Goal: Transaction & Acquisition: Purchase product/service

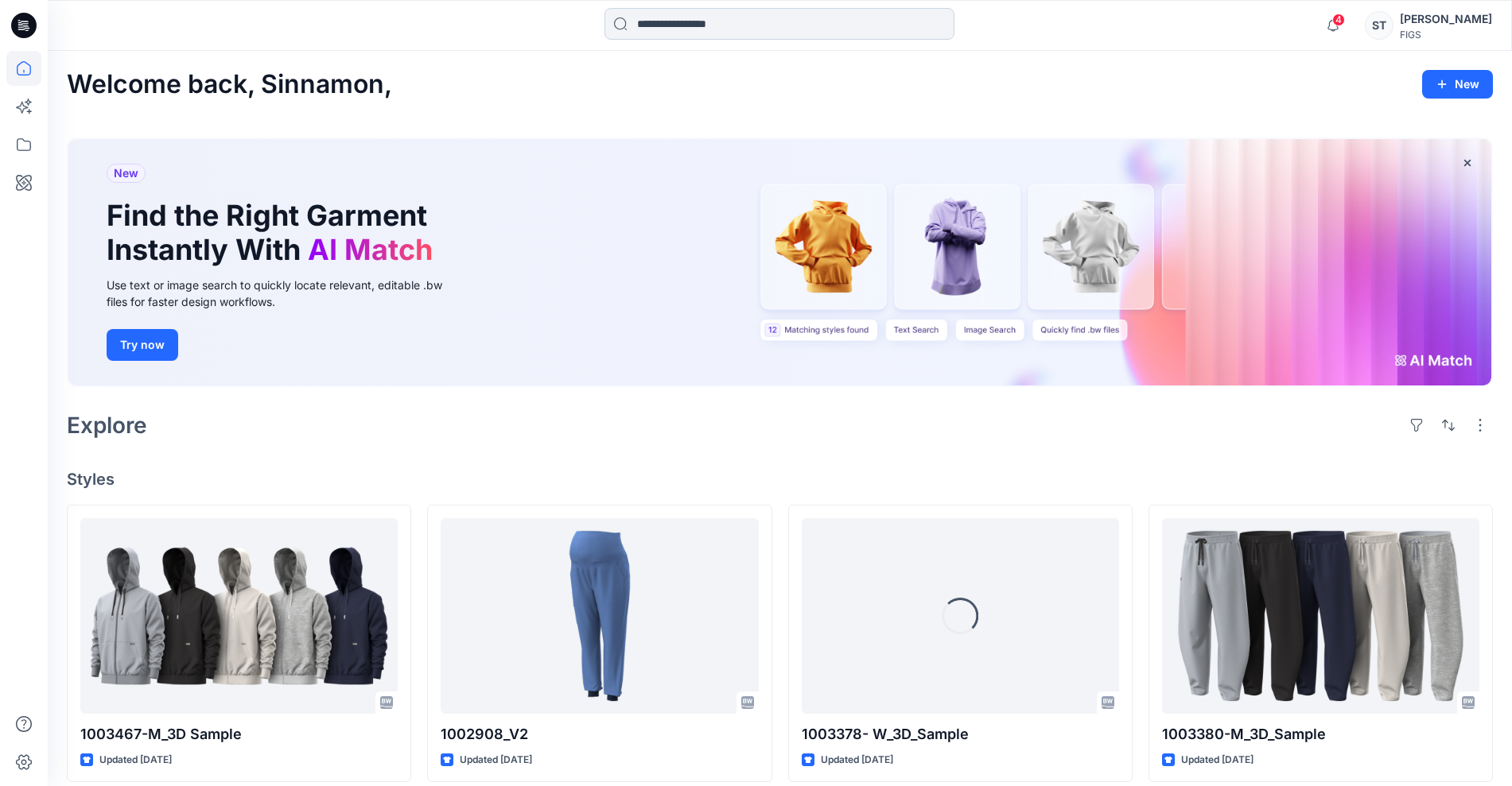
click at [713, 27] on input at bounding box center [779, 23] width 350 height 32
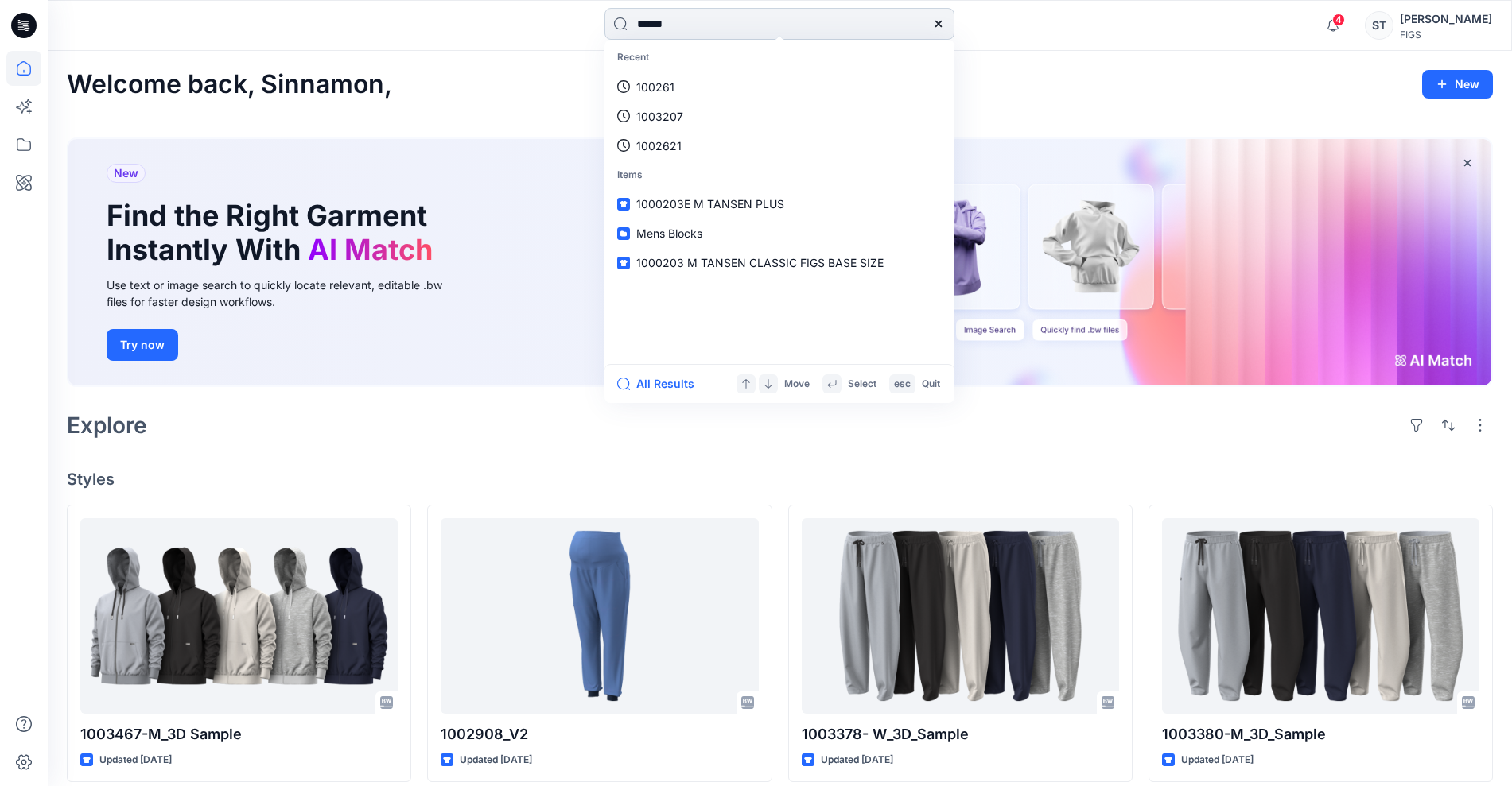
type input "*******"
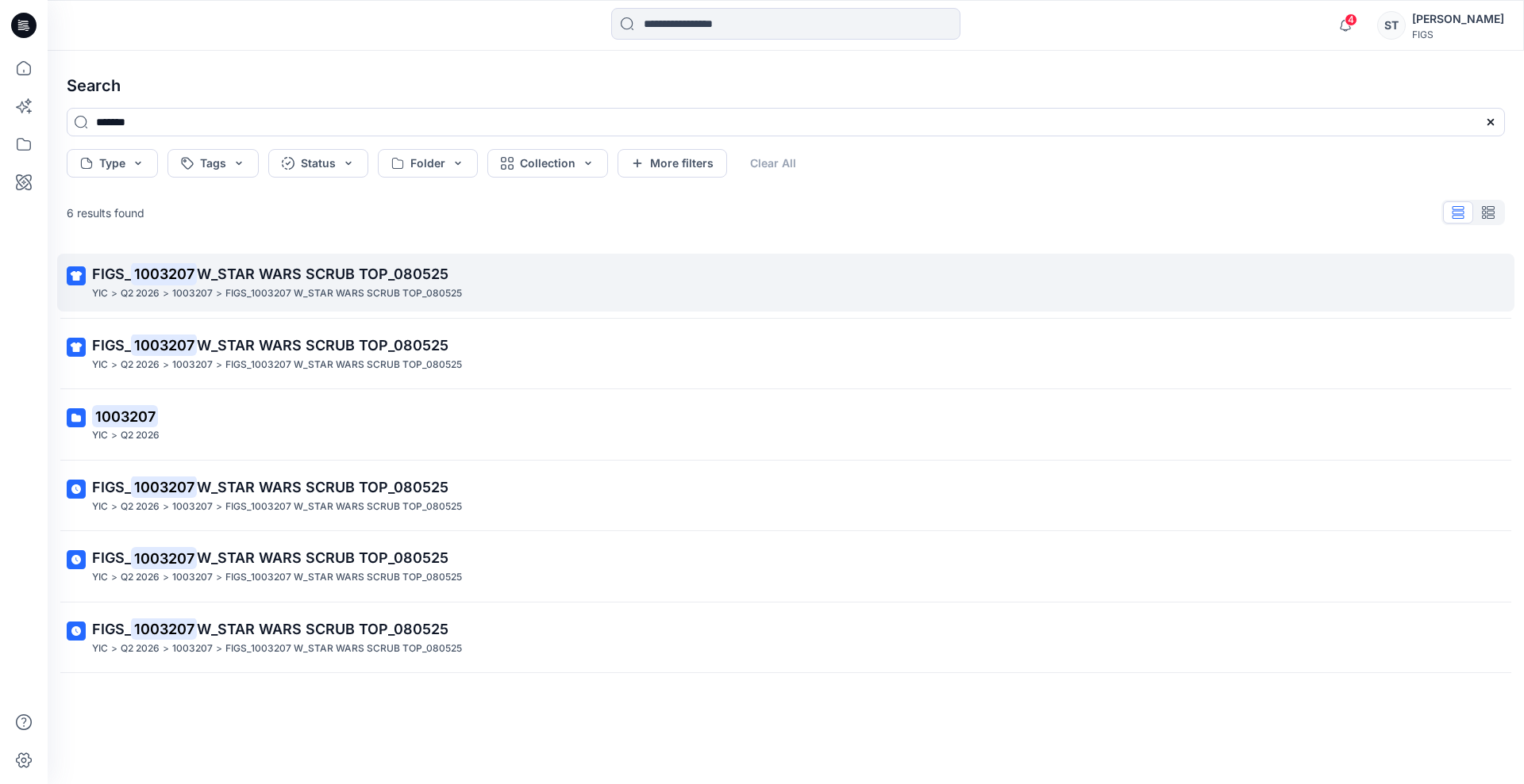
click at [468, 270] on p "FIGS_ 1003207 W_STAR WARS SCRUB TOP_080525" at bounding box center [784, 274] width 1384 height 22
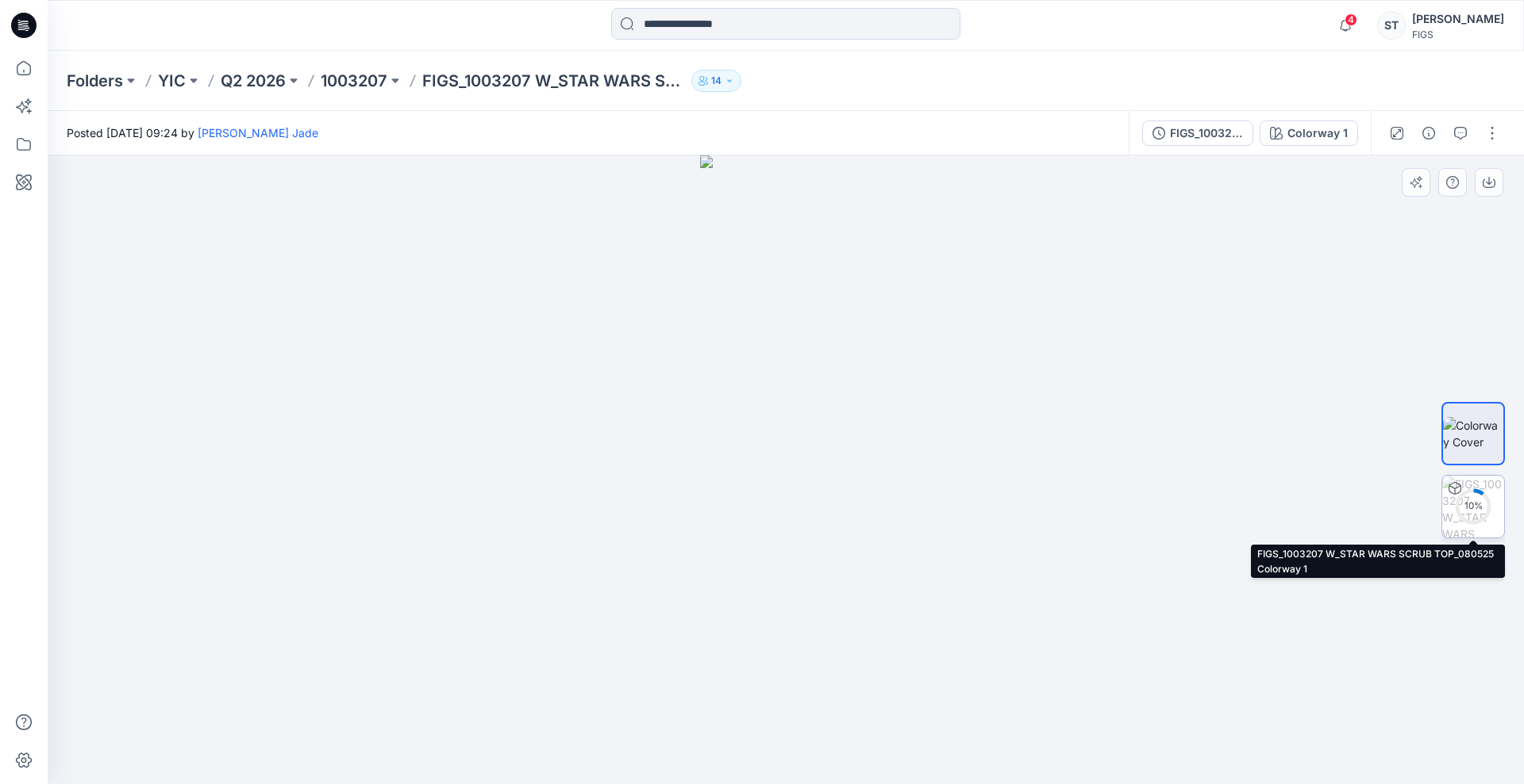
click at [1469, 504] on div "10 %" at bounding box center [1472, 506] width 38 height 13
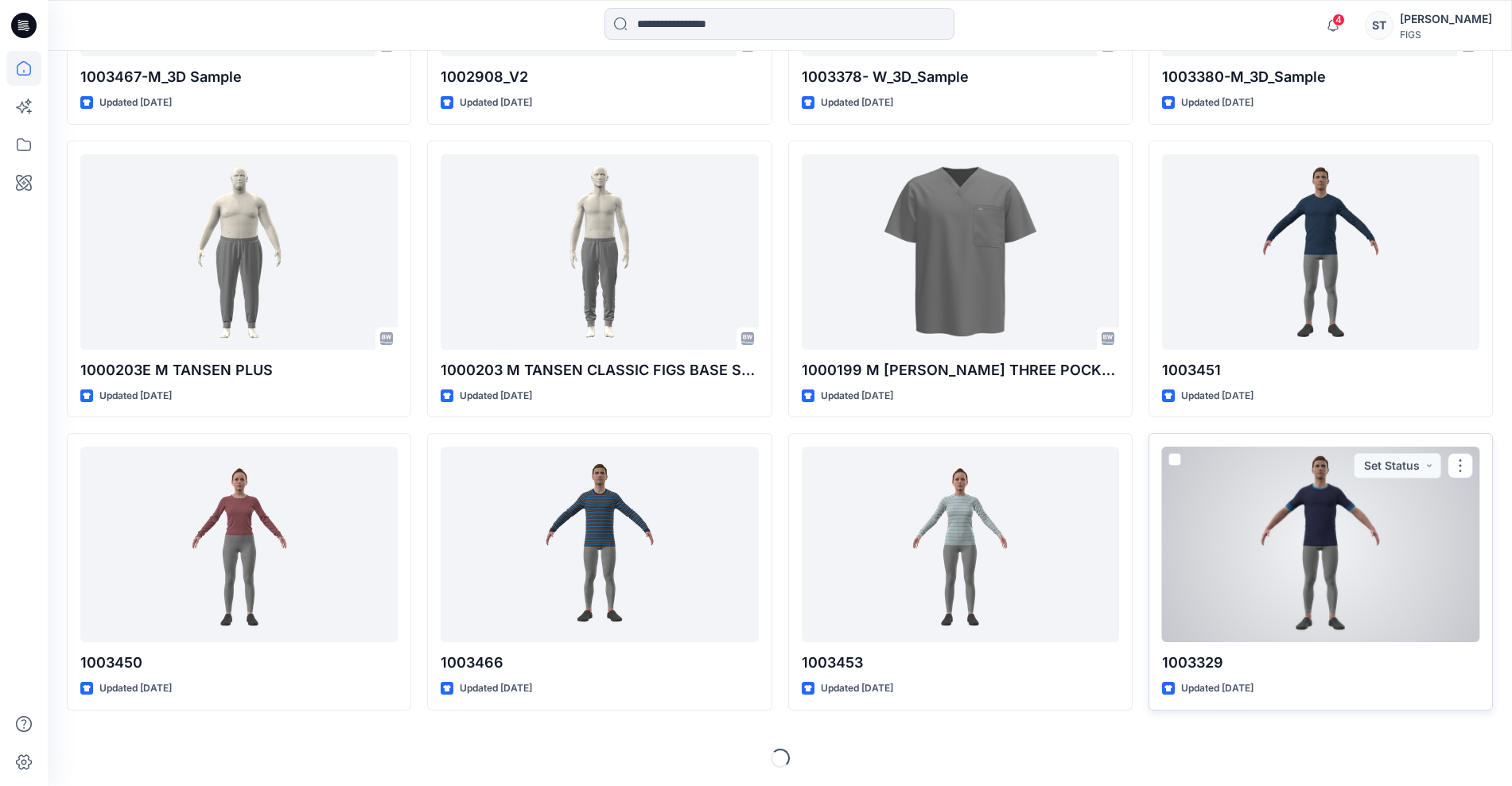
scroll to position [658, 0]
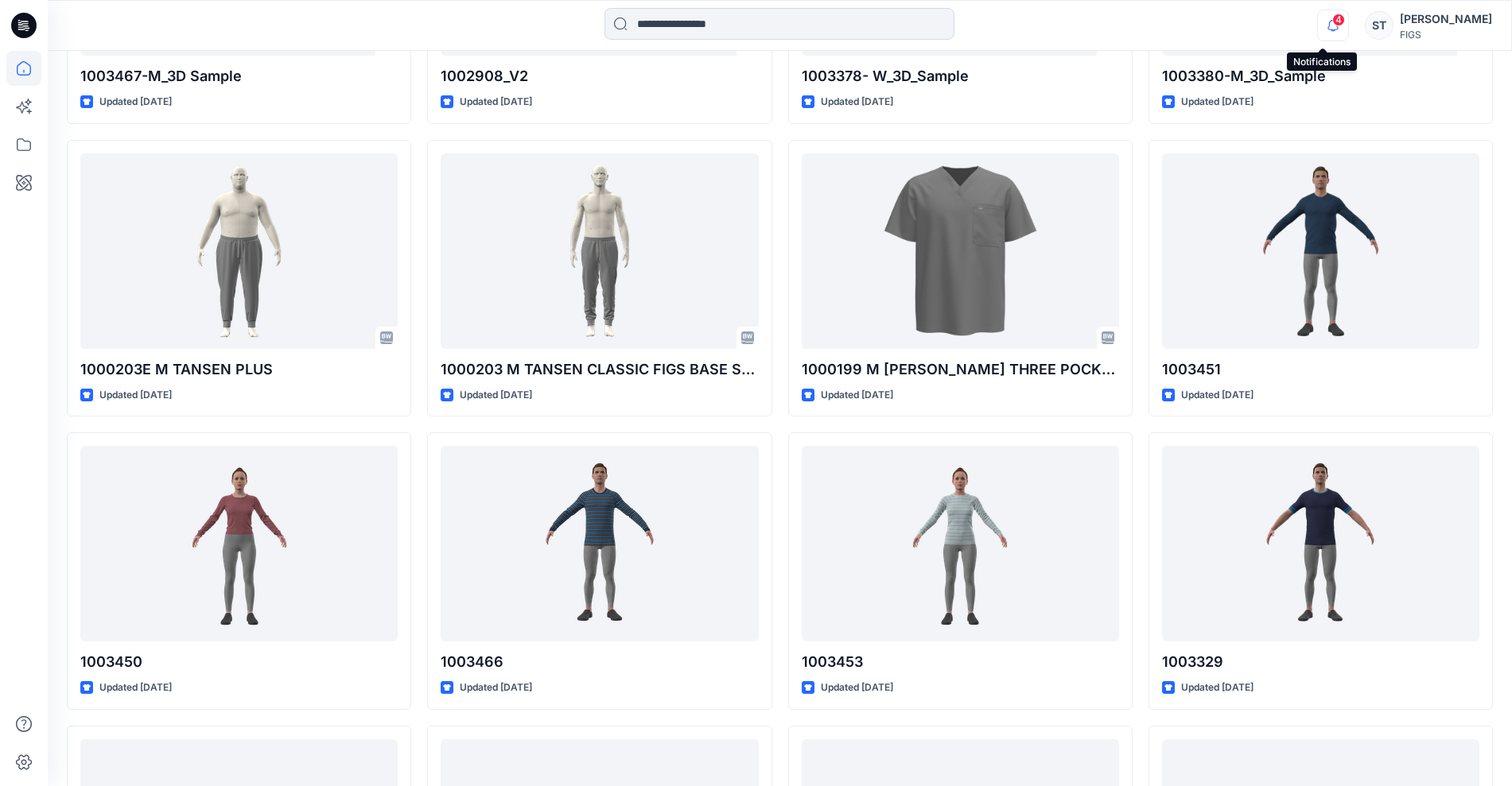
click at [1318, 29] on icon "button" at bounding box center [1333, 25] width 30 height 32
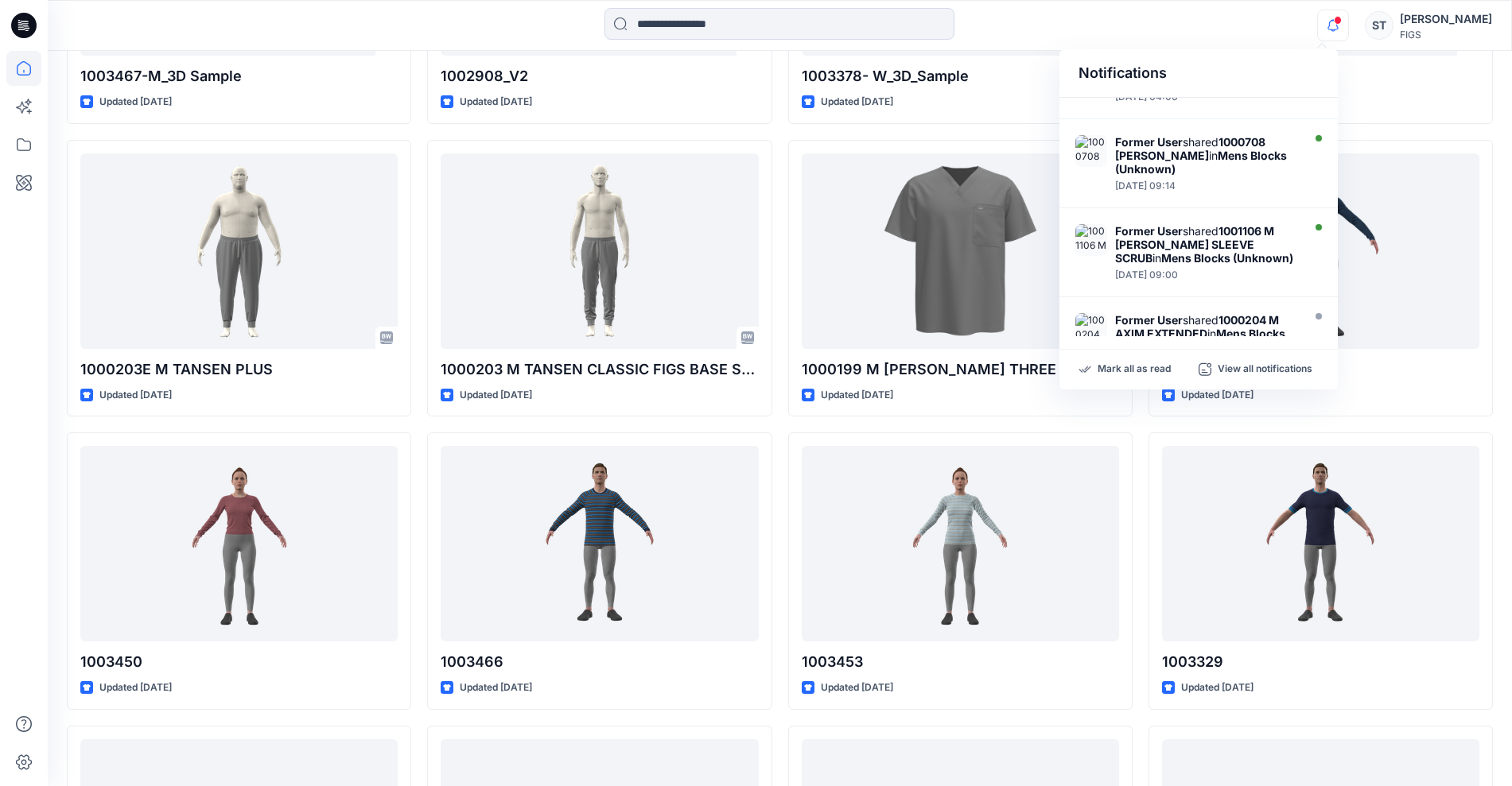
scroll to position [624, 0]
click at [1147, 147] on strong "Former User" at bounding box center [1149, 140] width 68 height 13
